Goal: Use online tool/utility: Utilize a website feature to perform a specific function

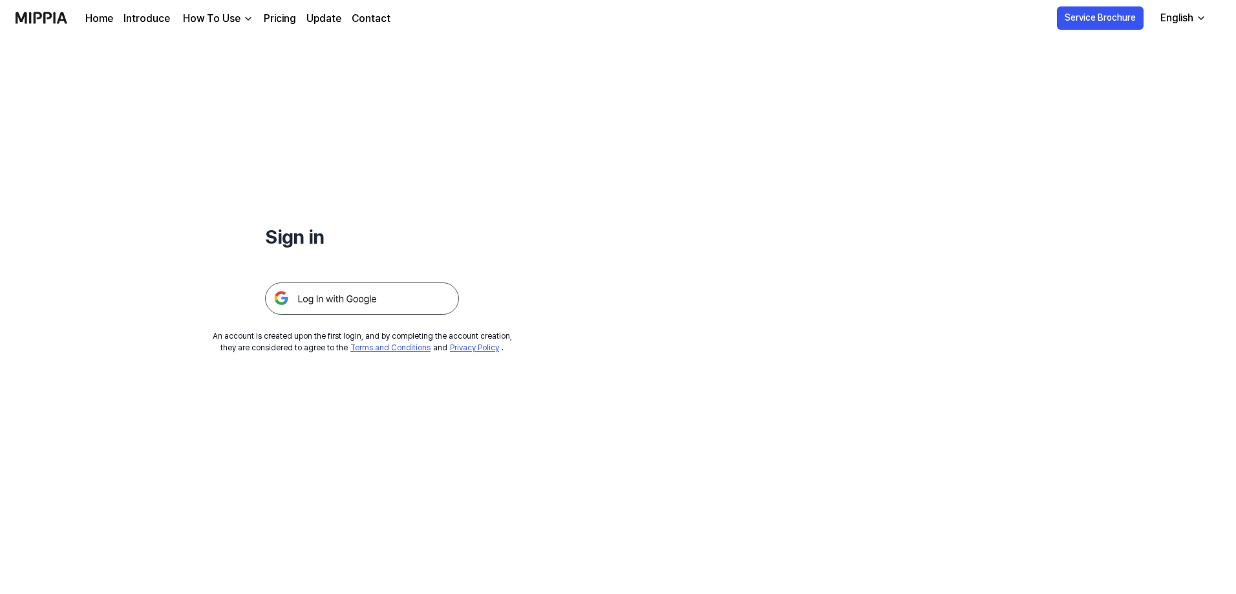
click at [383, 304] on img at bounding box center [362, 298] width 194 height 32
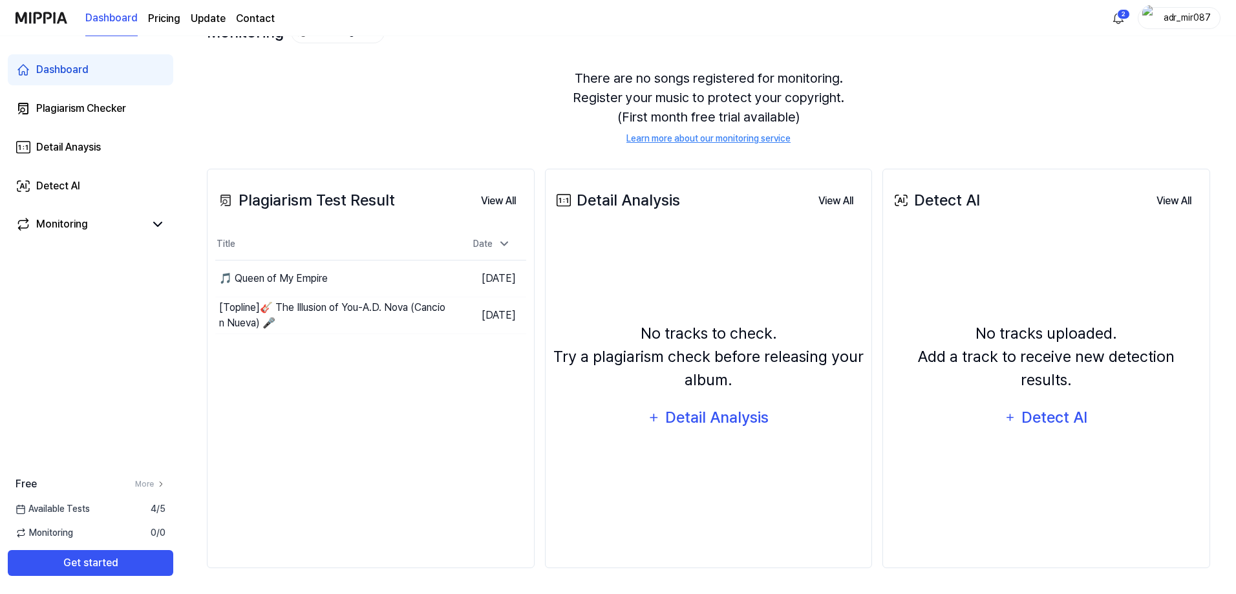
scroll to position [32, 0]
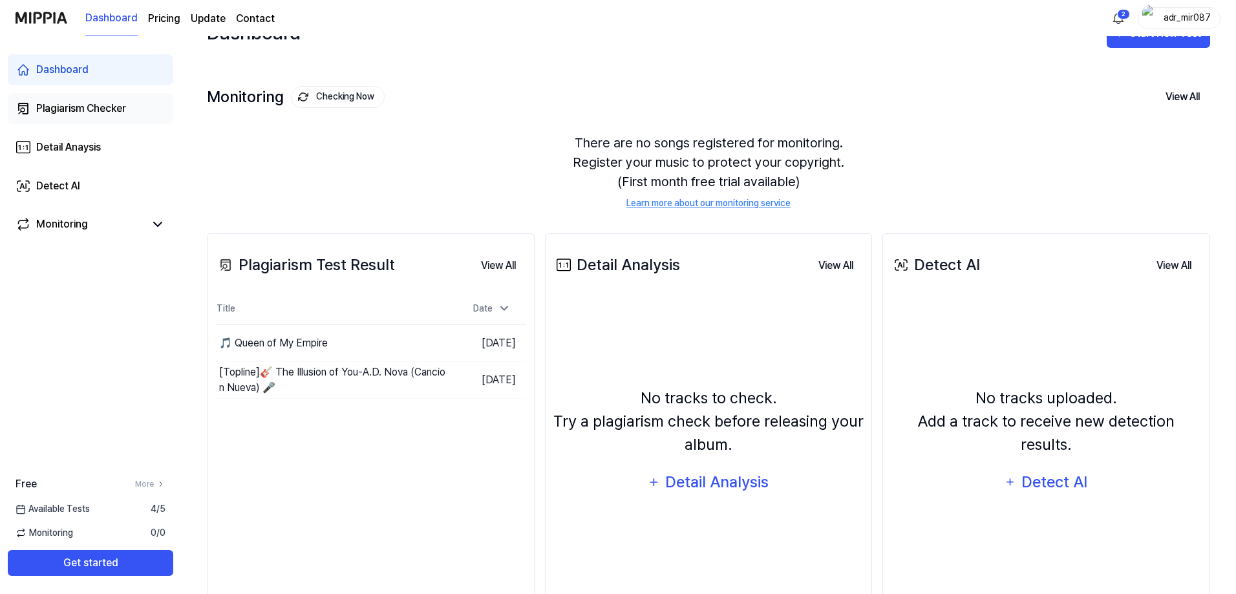
click at [96, 112] on div "Plagiarism Checker" at bounding box center [81, 109] width 90 height 16
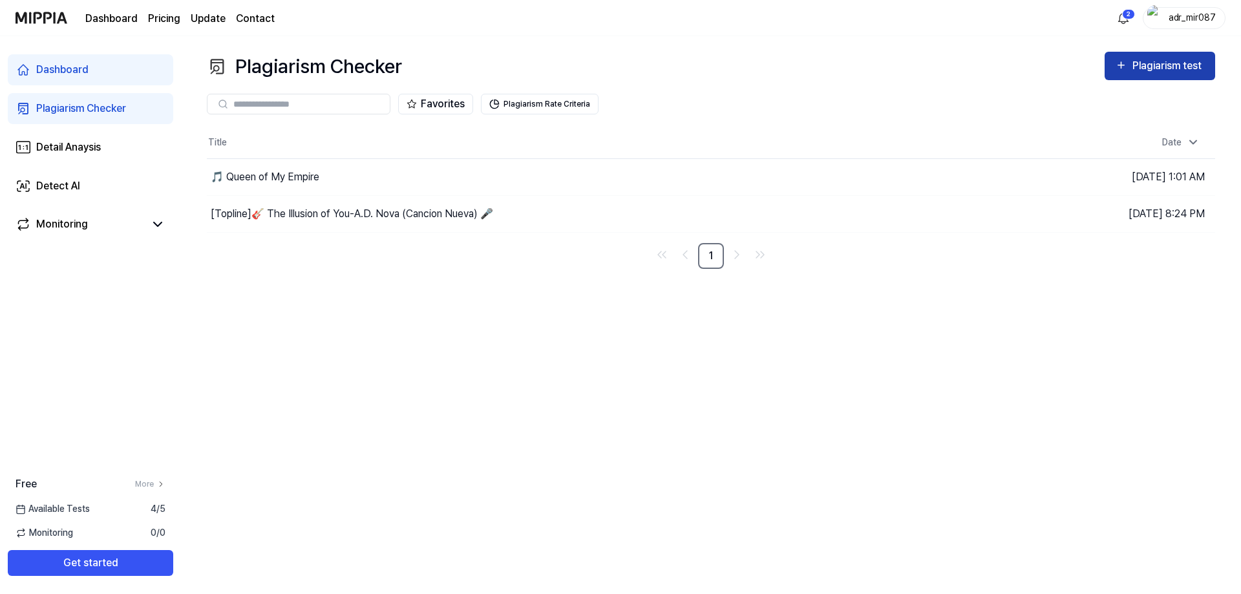
click at [1143, 72] on div "Plagiarism test" at bounding box center [1168, 66] width 72 height 17
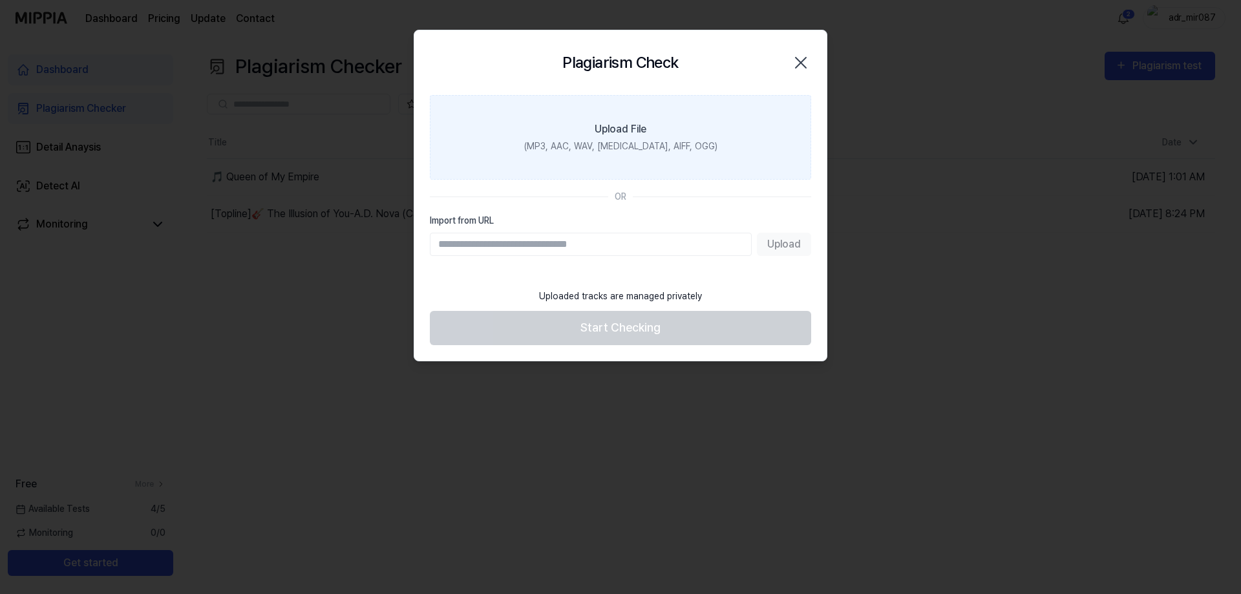
click at [653, 141] on div "(MP3, AAC, WAV, [MEDICAL_DATA], AIFF, OGG)" at bounding box center [620, 147] width 193 height 14
click at [0, 0] on input "Upload File (MP3, AAC, WAV, [MEDICAL_DATA], AIFF, OGG)" at bounding box center [0, 0] width 0 height 0
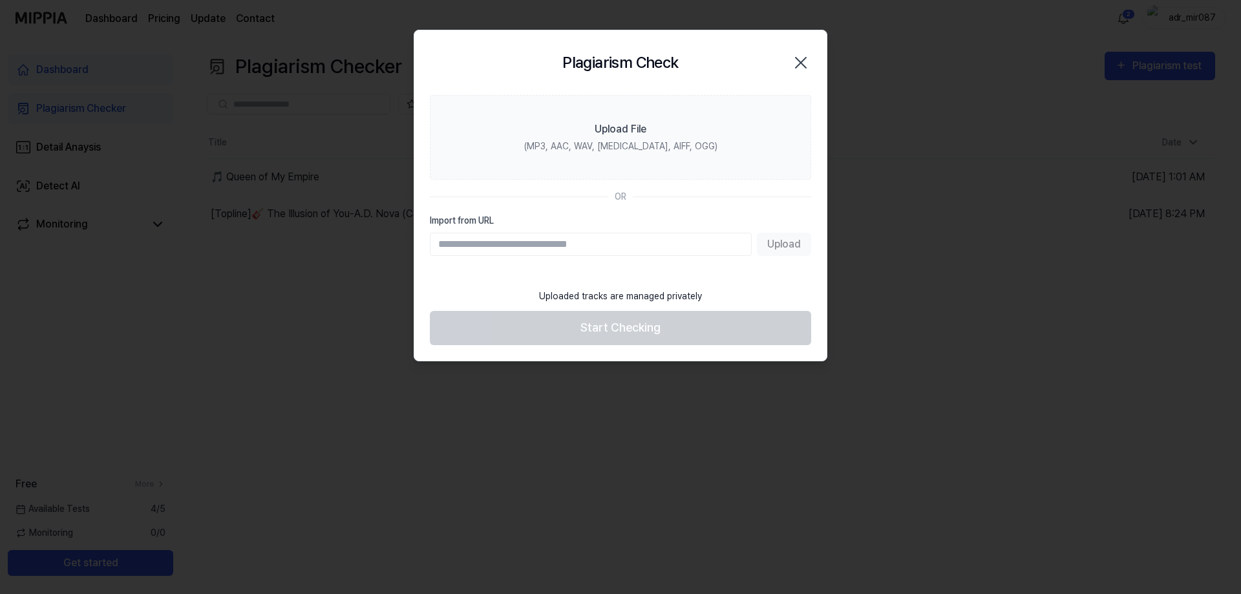
drag, startPoint x: 801, startPoint y: 66, endPoint x: 599, endPoint y: 61, distance: 202.3
click at [801, 66] on icon "button" at bounding box center [800, 62] width 21 height 21
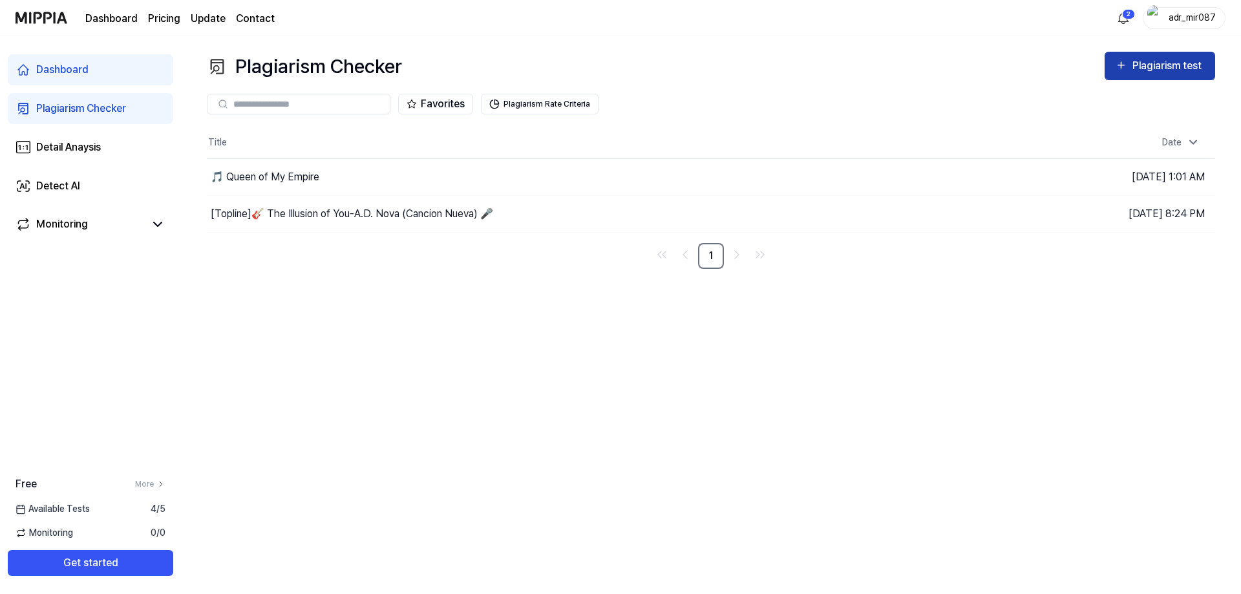
click at [1181, 72] on div "Plagiarism test" at bounding box center [1168, 66] width 72 height 17
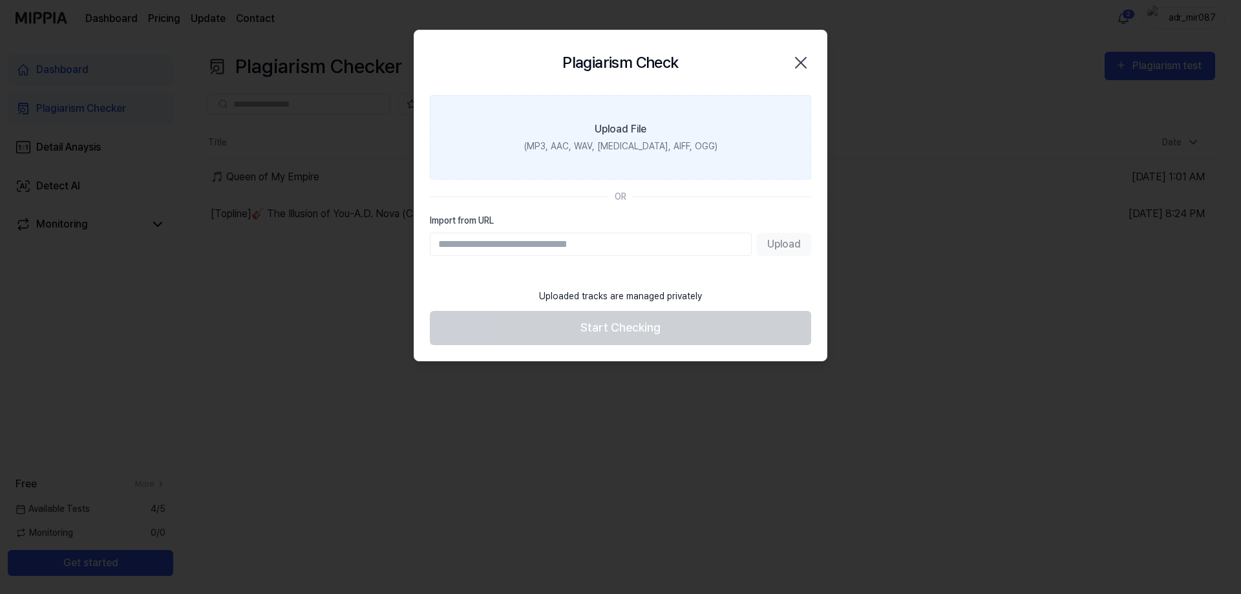
drag, startPoint x: 641, startPoint y: 144, endPoint x: 627, endPoint y: 143, distance: 14.3
click at [637, 144] on div "(MP3, AAC, WAV, [MEDICAL_DATA], AIFF, OGG)" at bounding box center [620, 147] width 193 height 14
click at [597, 131] on div "Upload File" at bounding box center [621, 129] width 52 height 16
click at [0, 0] on input "Upload File (MP3, AAC, WAV, [MEDICAL_DATA], AIFF, OGG)" at bounding box center [0, 0] width 0 height 0
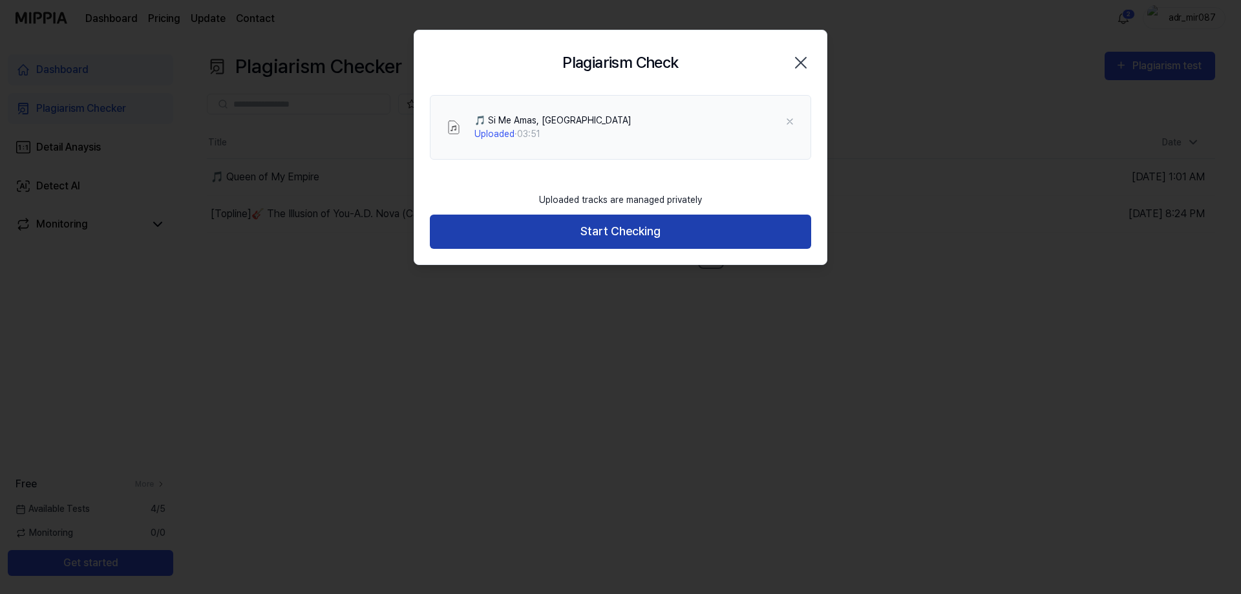
click at [644, 240] on button "Start Checking" at bounding box center [620, 232] width 381 height 34
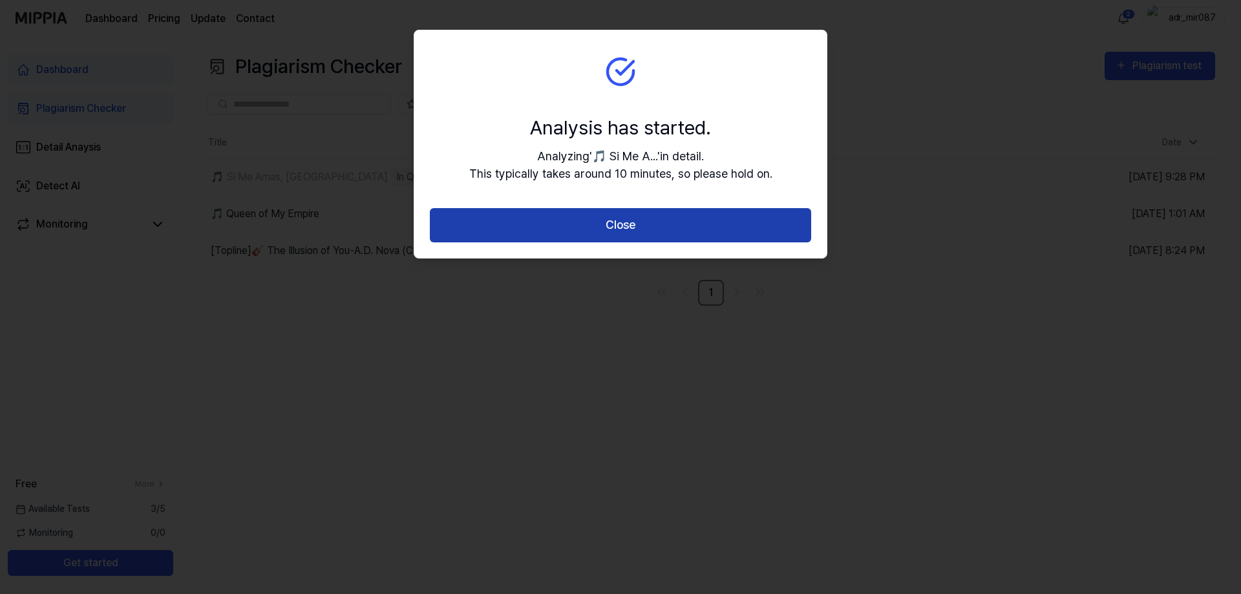
click at [651, 227] on button "Close" at bounding box center [620, 225] width 381 height 34
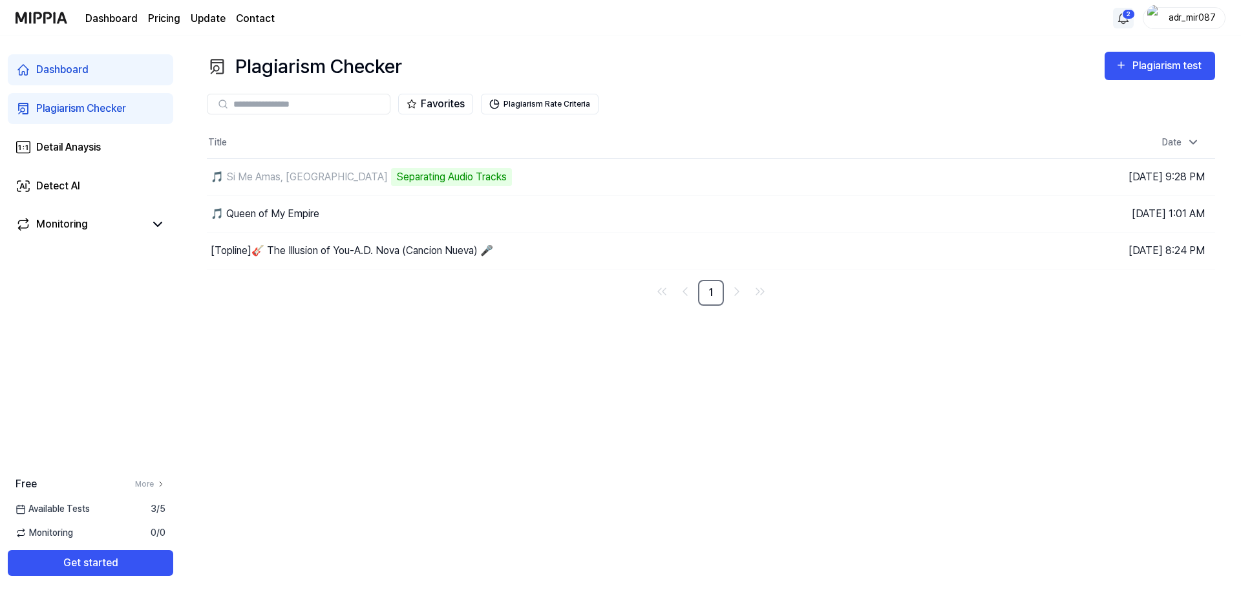
click at [1119, 14] on html "Dashboard Pricing Update Contact 2 adr_mir087 Dashboard Plagiarism Checker Deta…" at bounding box center [620, 297] width 1241 height 594
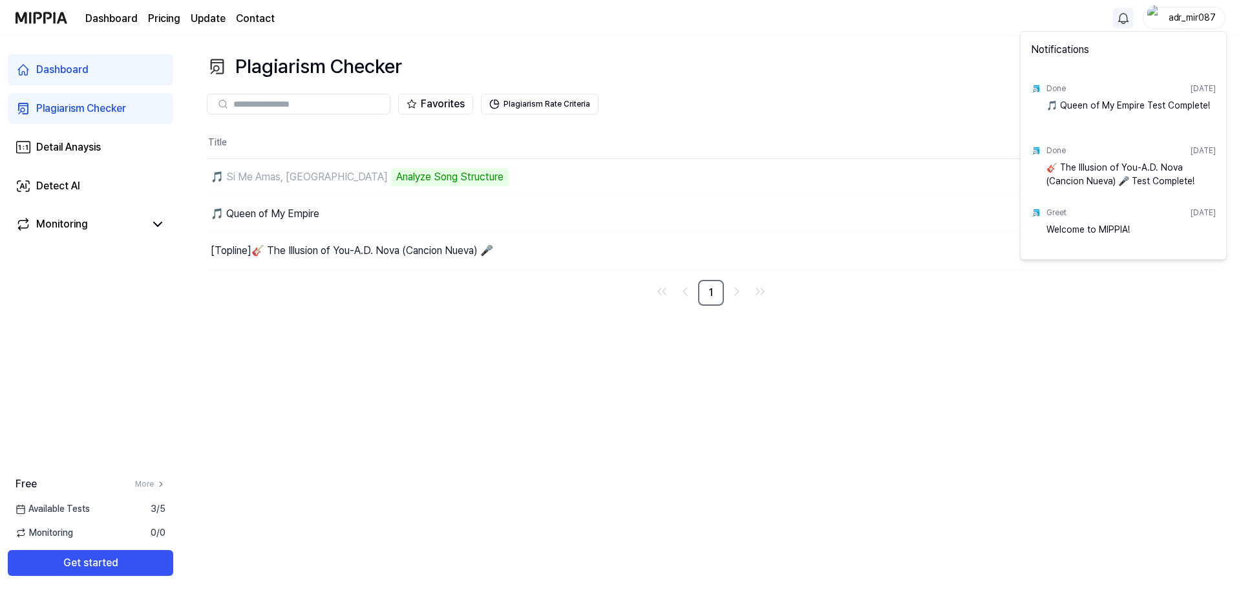
click at [1119, 12] on html "Dashboard Pricing Update Contact adr_mir087 Dashboard Plagiarism Checker Detail…" at bounding box center [620, 297] width 1241 height 594
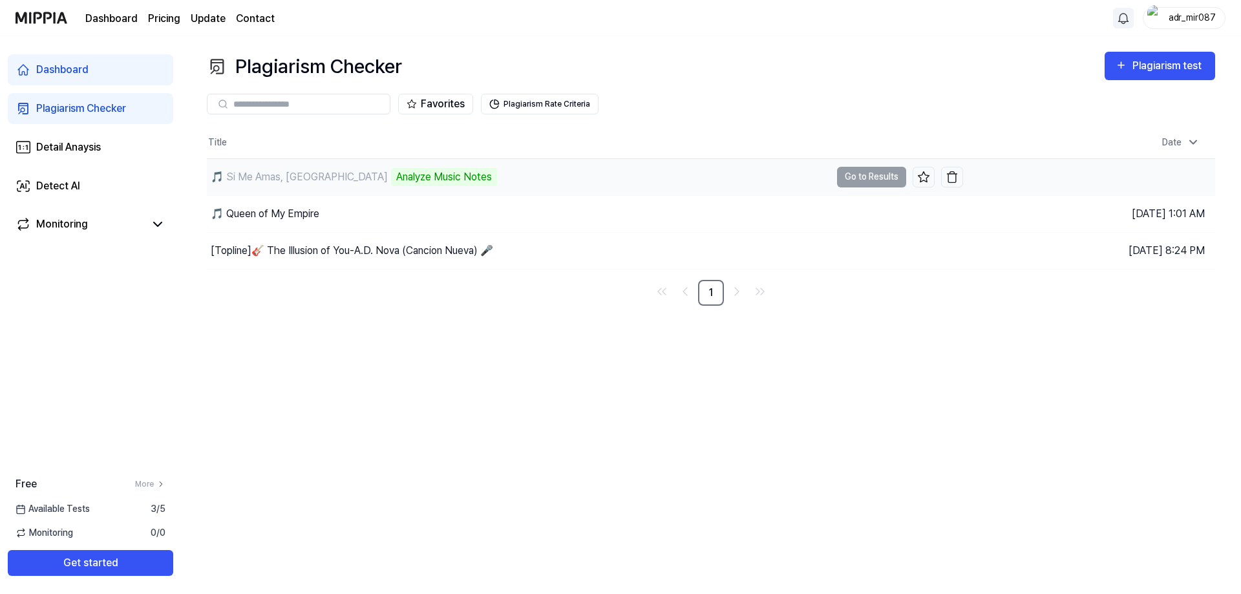
click at [880, 176] on td "🎵 Si Me Amas, Dímelo Analyze Music Notes Go to Results" at bounding box center [585, 177] width 756 height 36
click at [887, 180] on td "🎵 Si Me Amas, Dímelo Analyze Music Notes Go to Results" at bounding box center [585, 177] width 756 height 36
click at [88, 136] on link "Detail Anaysis" at bounding box center [90, 147] width 165 height 31
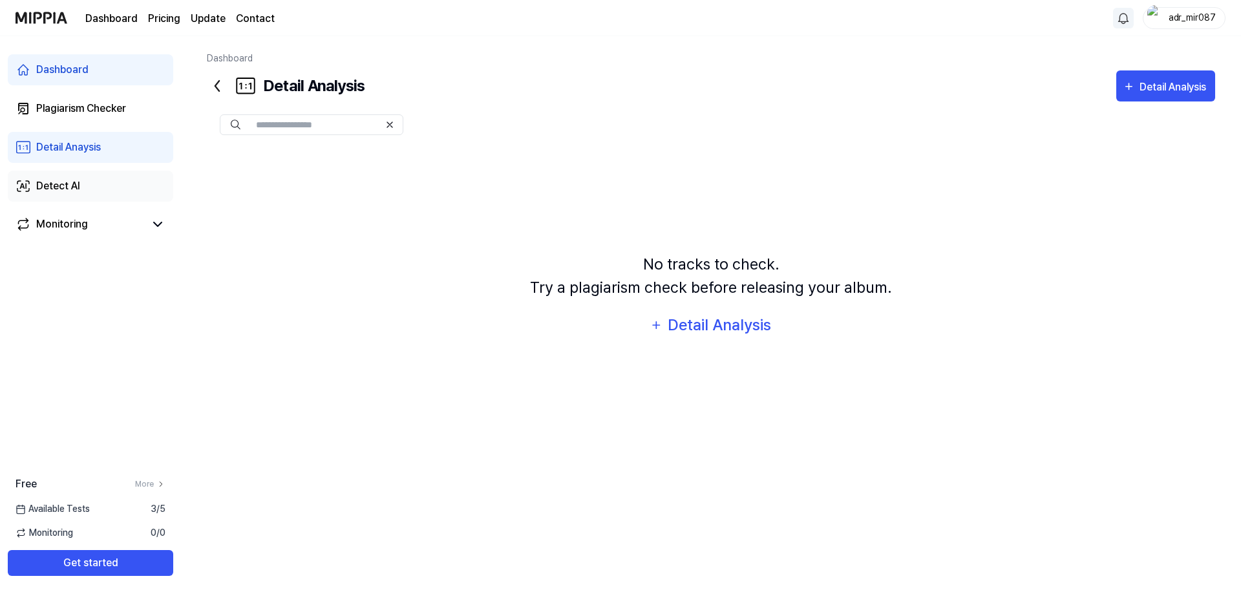
click at [78, 189] on div "Detect AI" at bounding box center [58, 186] width 44 height 16
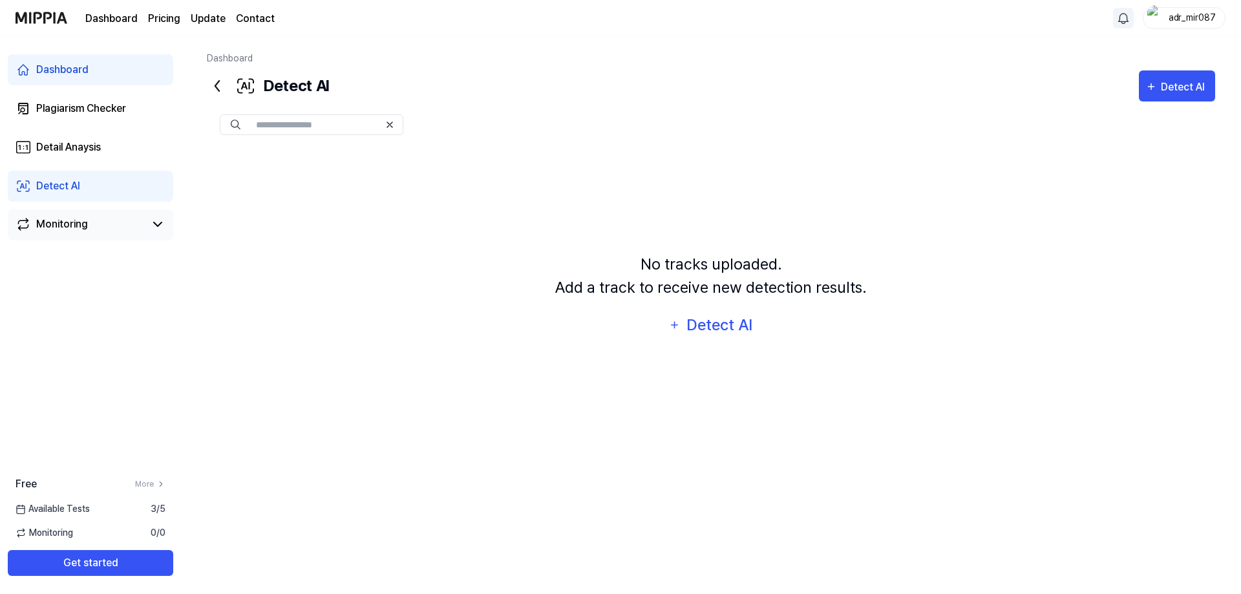
click at [78, 221] on div "Monitoring" at bounding box center [62, 224] width 52 height 16
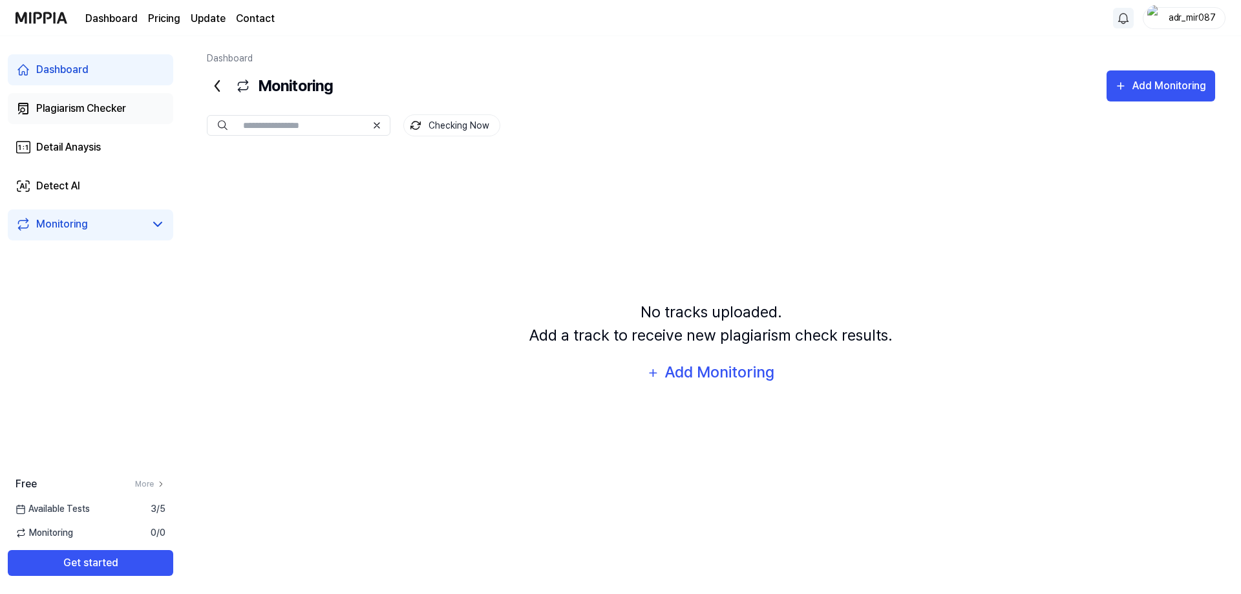
click at [77, 107] on div "Plagiarism Checker" at bounding box center [81, 109] width 90 height 16
